Goal: Information Seeking & Learning: Understand process/instructions

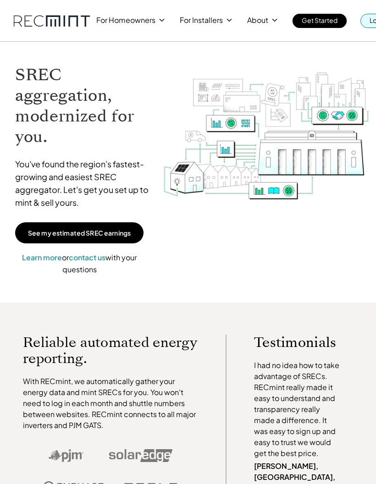
click at [370, 20] on p "Log In" at bounding box center [378, 20] width 18 height 13
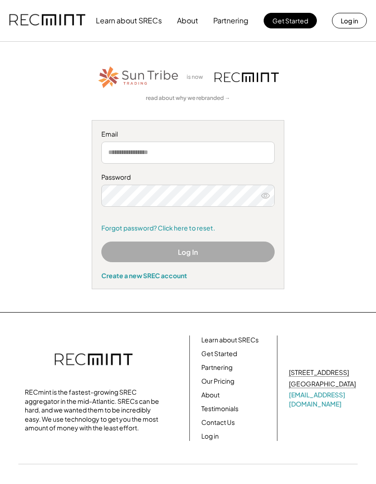
click at [198, 152] on input "email" at bounding box center [187, 153] width 173 height 22
type input "**********"
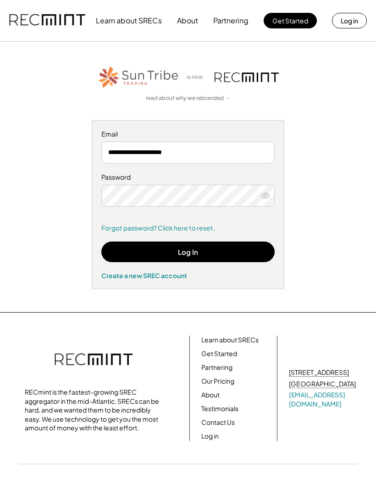
click at [245, 245] on button "Log In" at bounding box center [187, 251] width 173 height 21
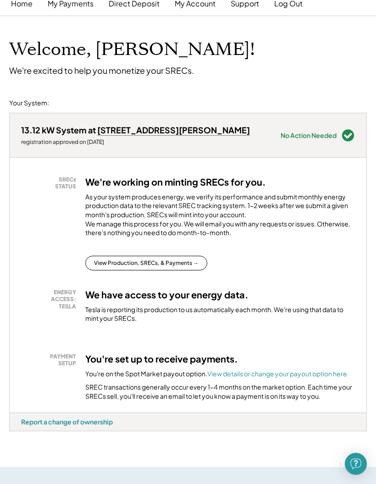
scroll to position [61, 0]
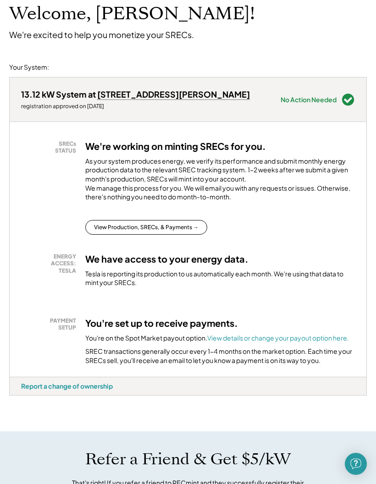
click at [180, 234] on button "View Production, SRECs, & Payments →" at bounding box center [146, 227] width 122 height 15
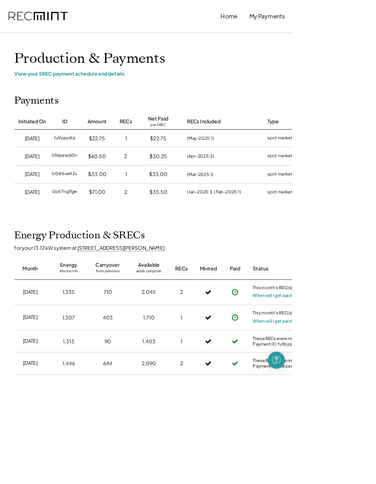
click at [364, 376] on button "When will I get paid?" at bounding box center [351, 380] width 53 height 9
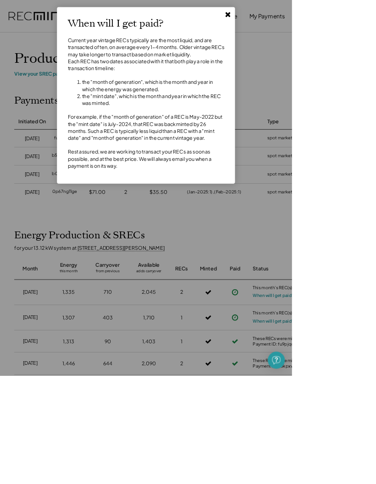
click at [296, 18] on use at bounding box center [293, 19] width 6 height 6
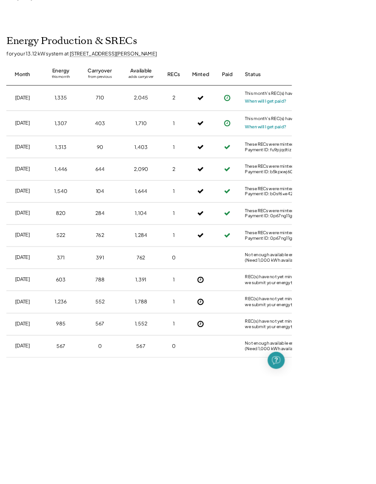
scroll to position [250, 0]
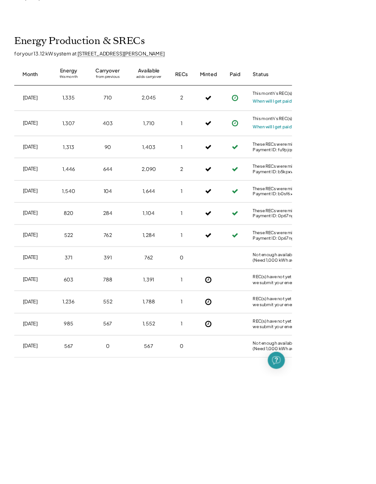
click at [31, 364] on div at bounding box center [39, 364] width 37 height 0
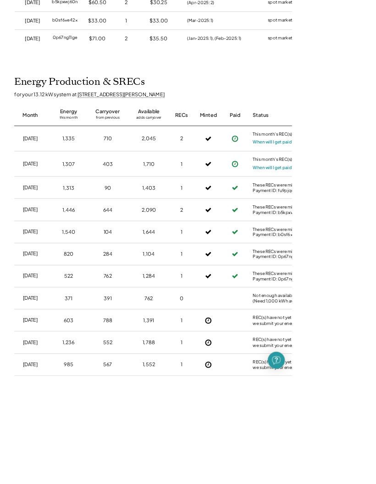
scroll to position [0, 0]
